Goal: Transaction & Acquisition: Purchase product/service

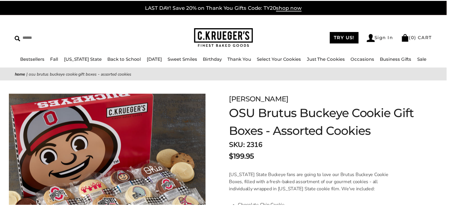
scroll to position [208, 0]
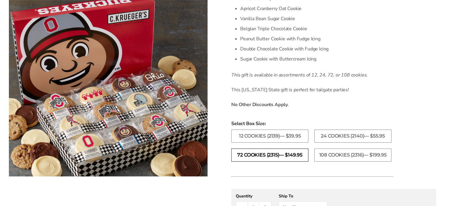
click at [272, 156] on label "72 Cookies (2315)— $149.95" at bounding box center [269, 155] width 77 height 13
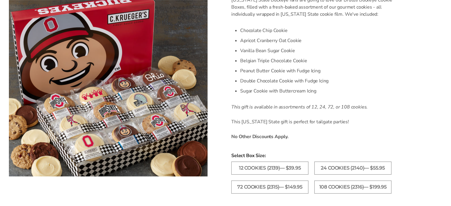
scroll to position [208, 0]
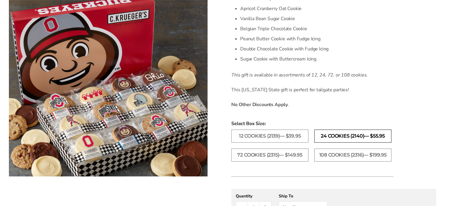
click at [332, 135] on label "24 Cookies (2140)— $55.95" at bounding box center [352, 136] width 77 height 13
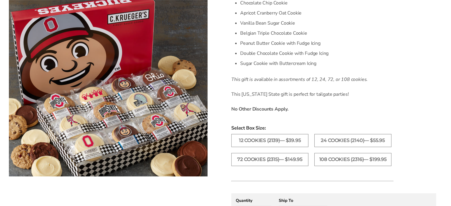
scroll to position [237, 0]
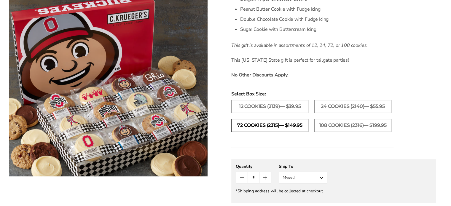
click at [273, 125] on label "72 Cookies (2315)— $149.95" at bounding box center [269, 125] width 77 height 13
